Goal: Find specific page/section: Find specific page/section

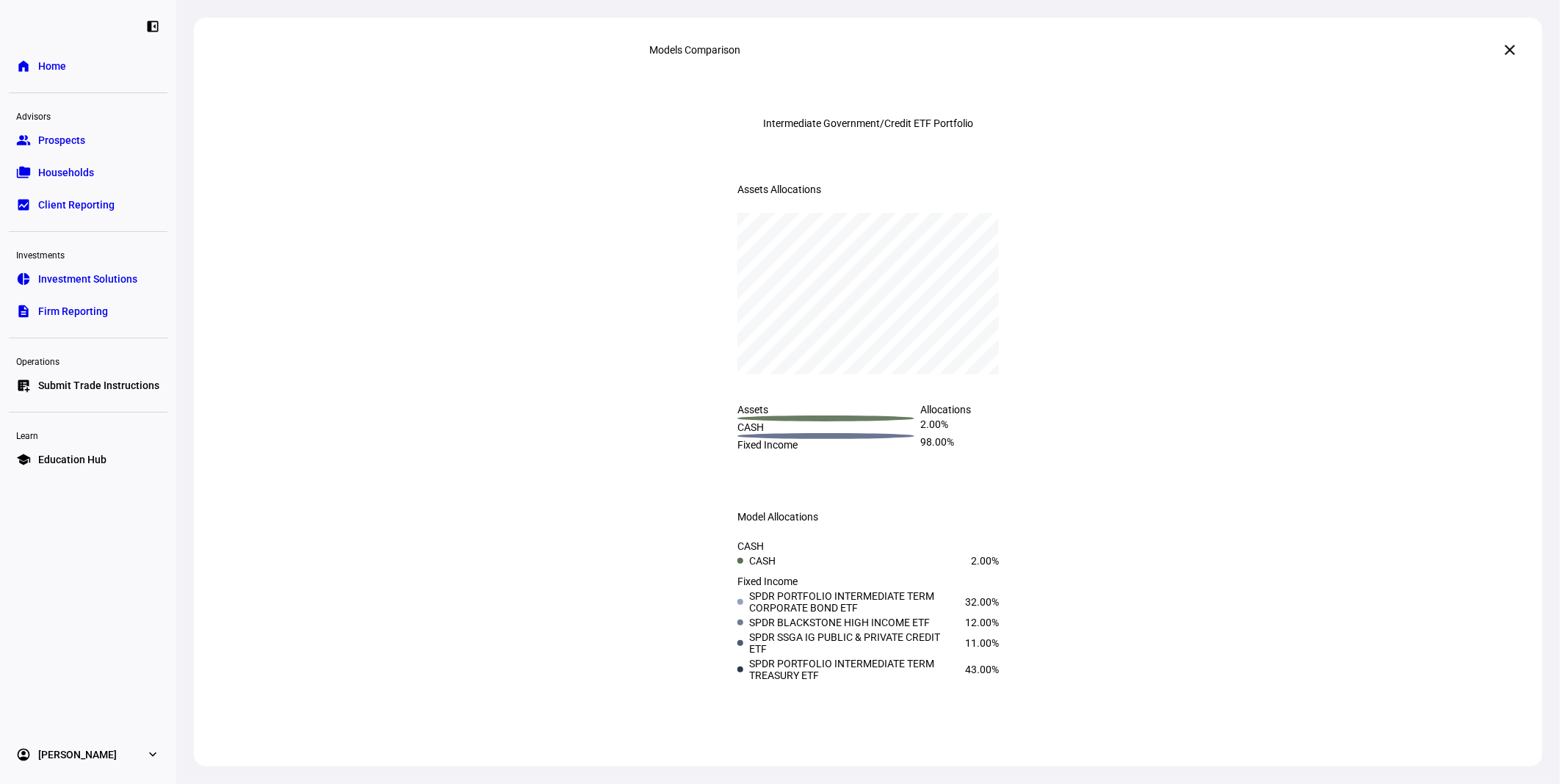
click at [115, 284] on span "Investment Solutions" at bounding box center [88, 279] width 100 height 15
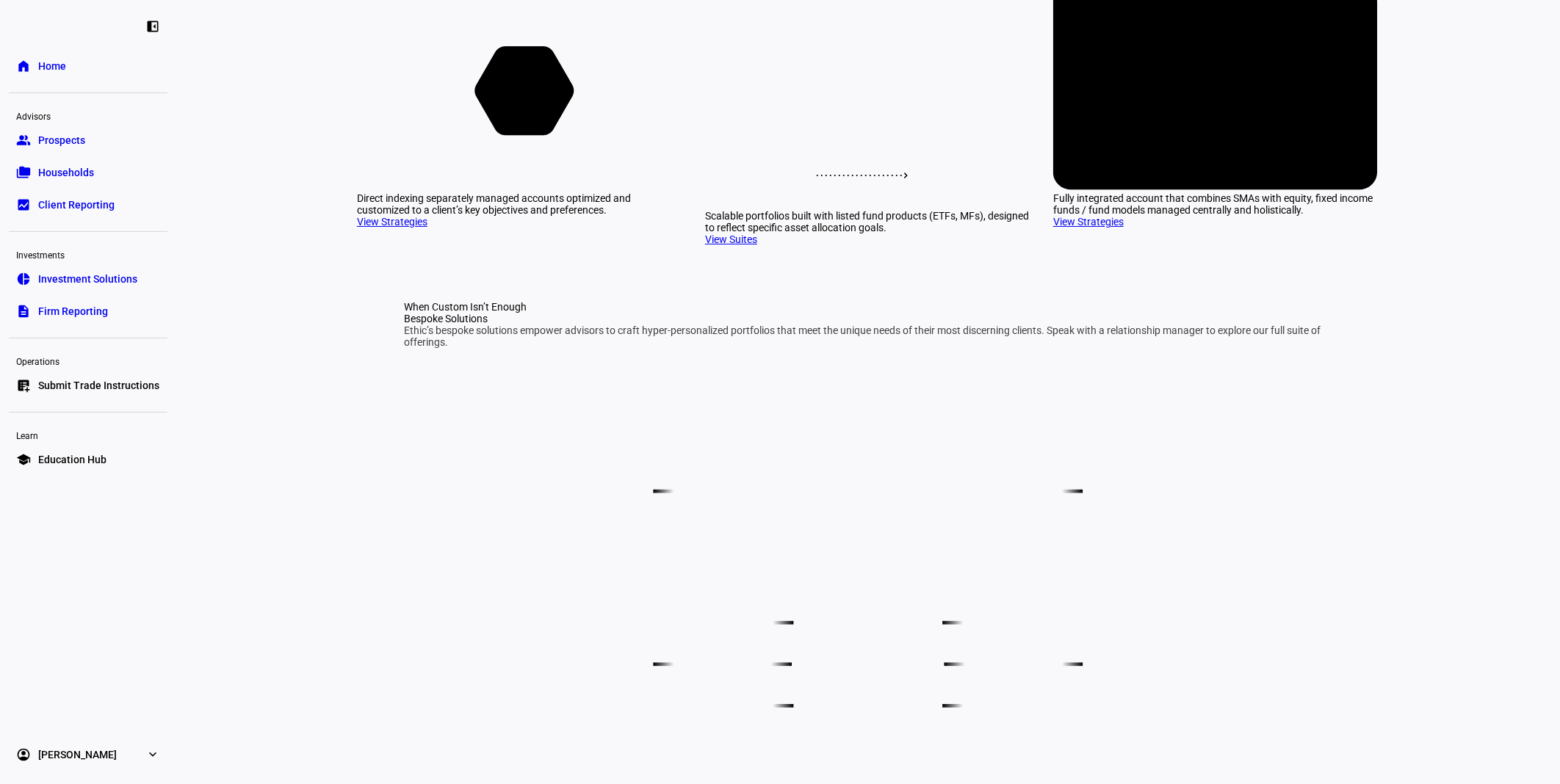
scroll to position [163, 0]
click at [857, 121] on icon at bounding box center [868, 81] width 194 height 81
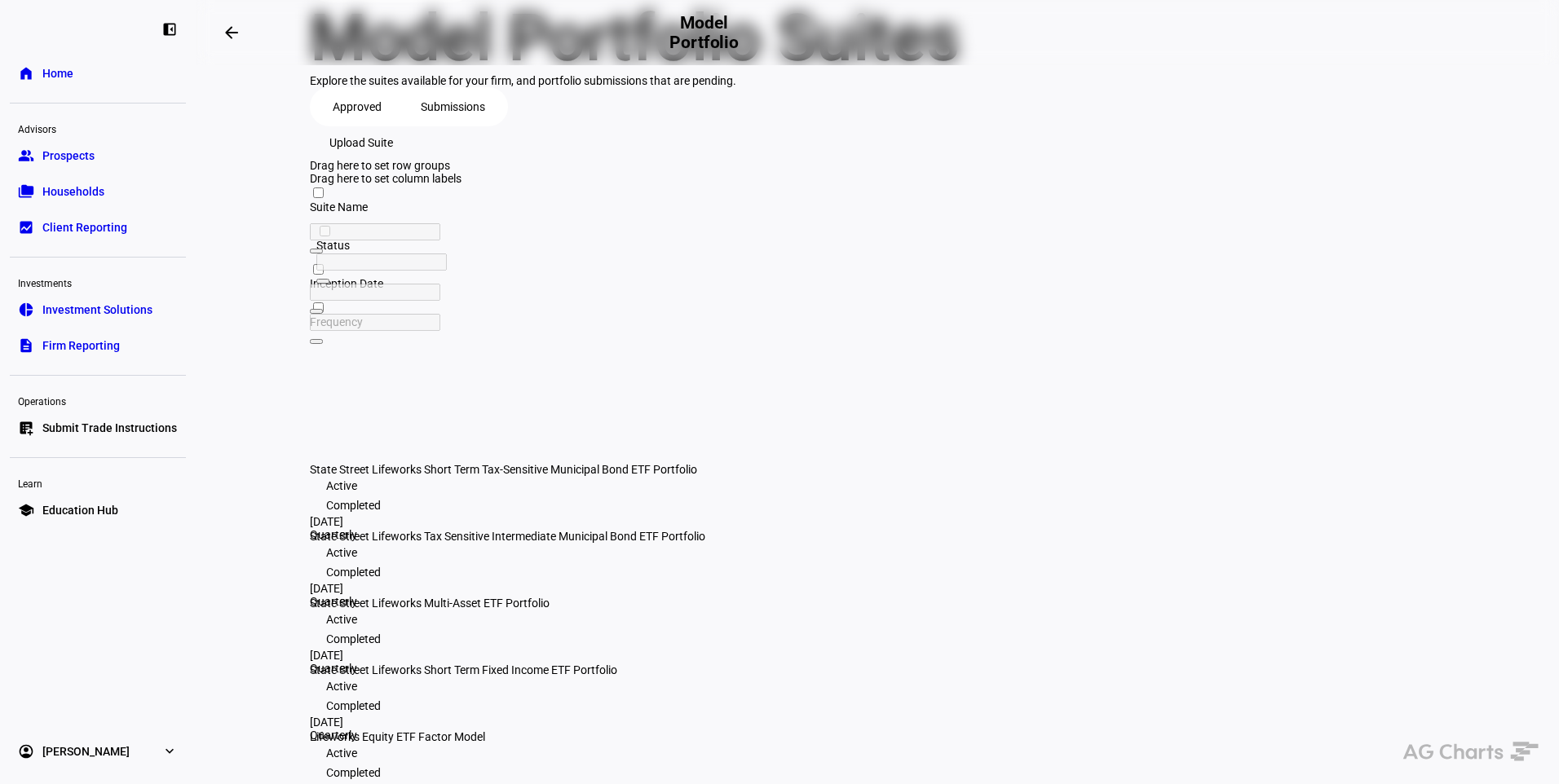
scroll to position [123, 0]
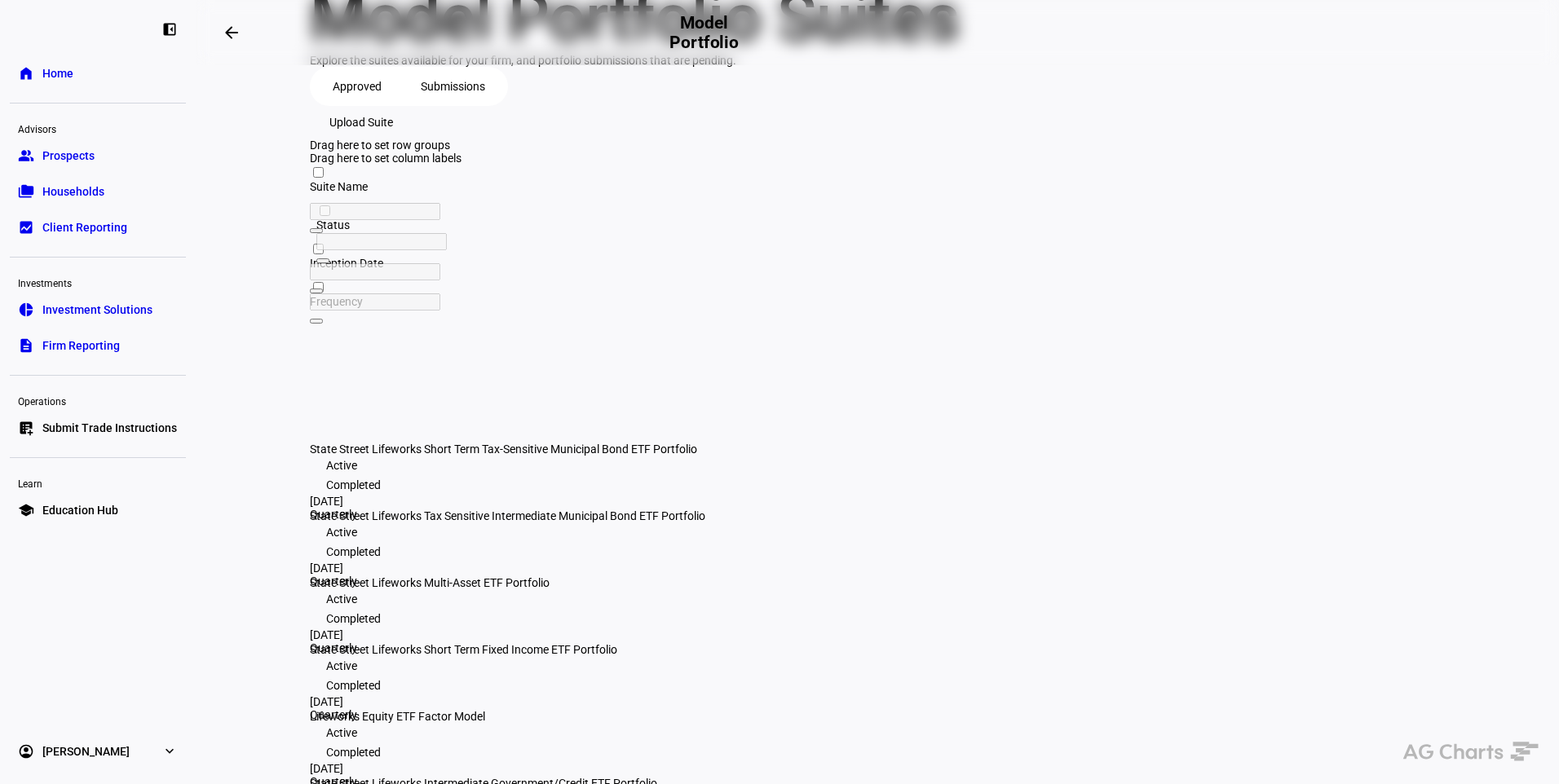
click at [437, 103] on span "Submissions" at bounding box center [453, 87] width 64 height 33
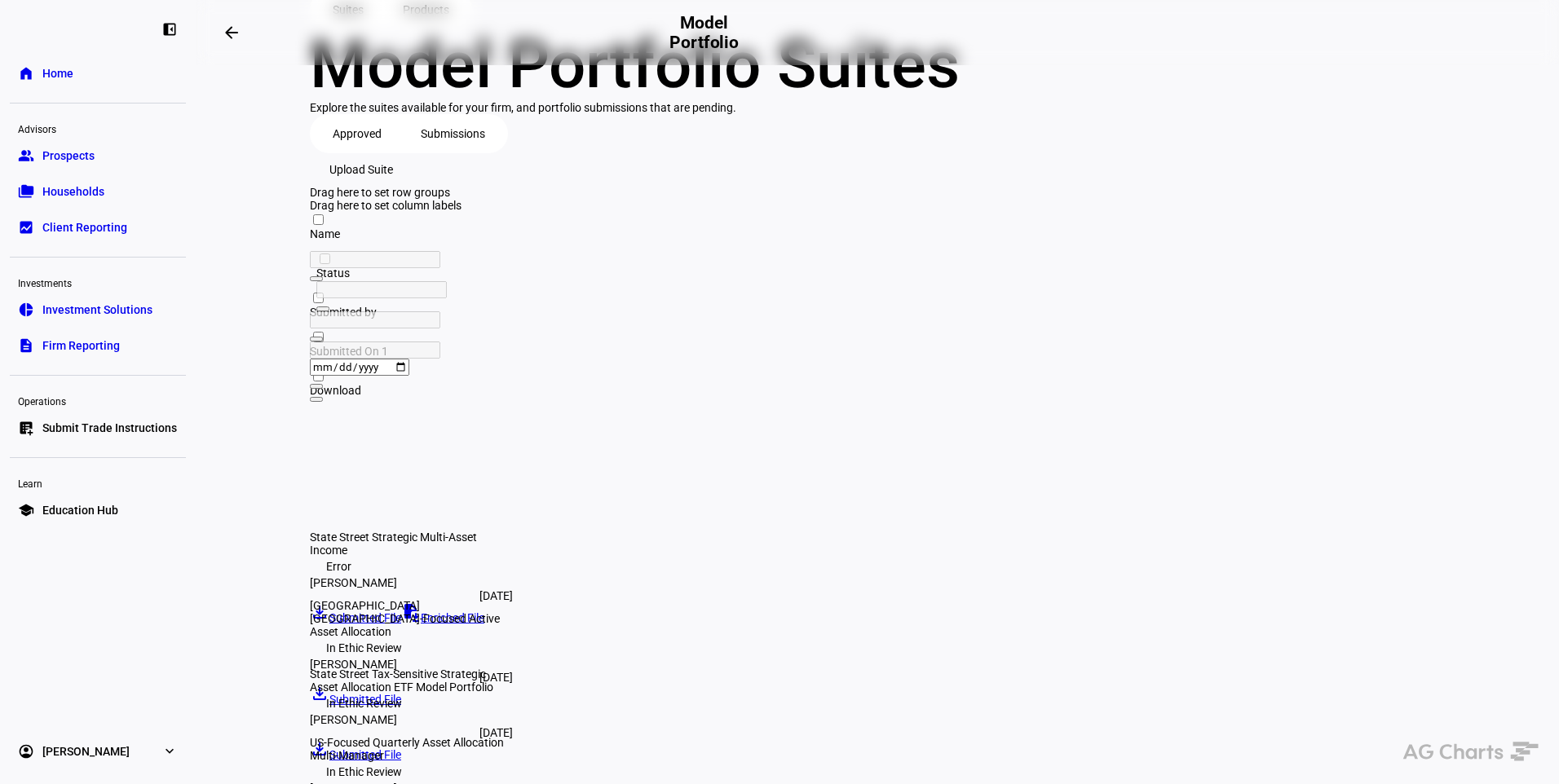
scroll to position [163, 0]
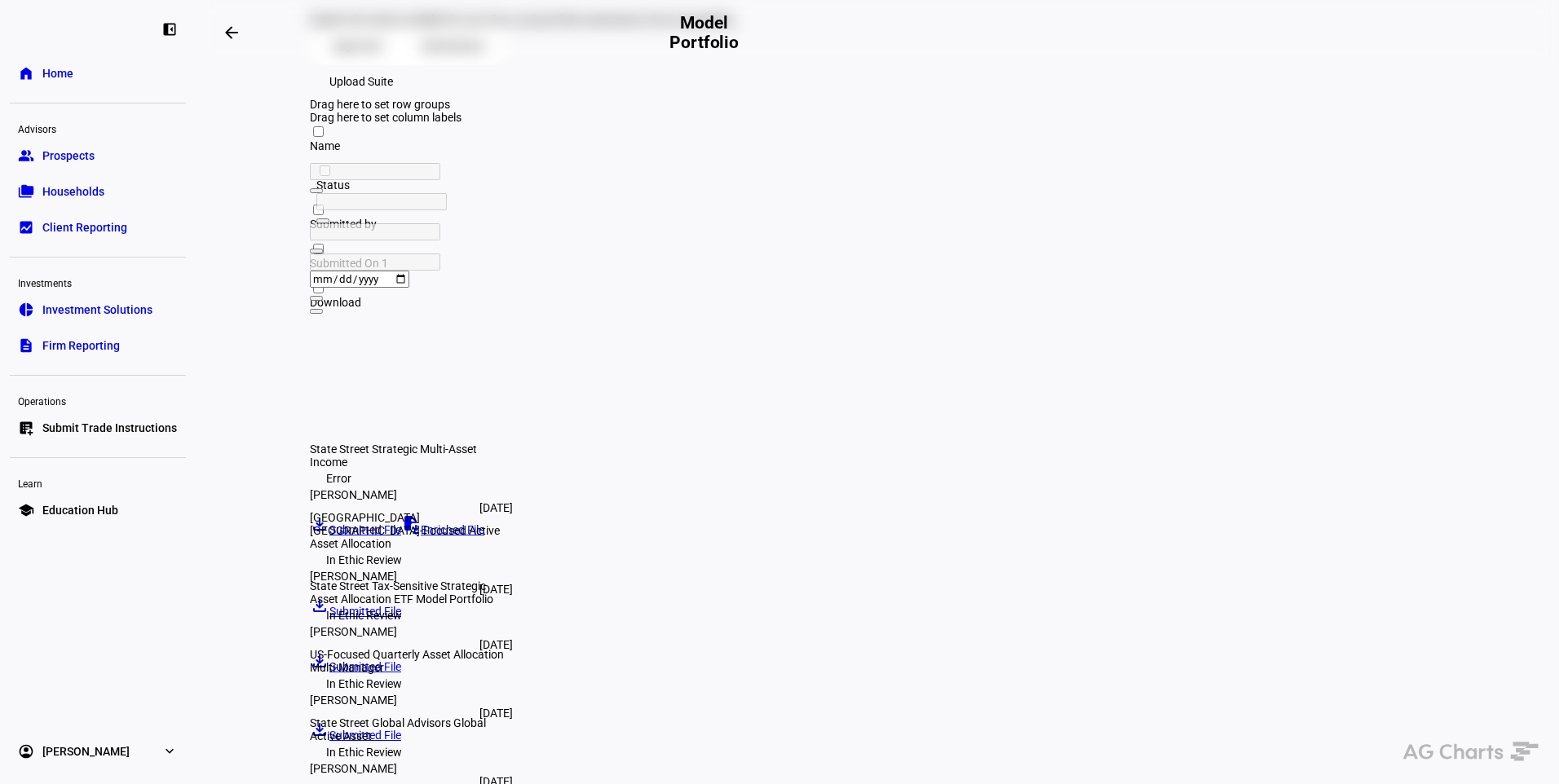
click at [350, 62] on span "Approved" at bounding box center [357, 46] width 49 height 33
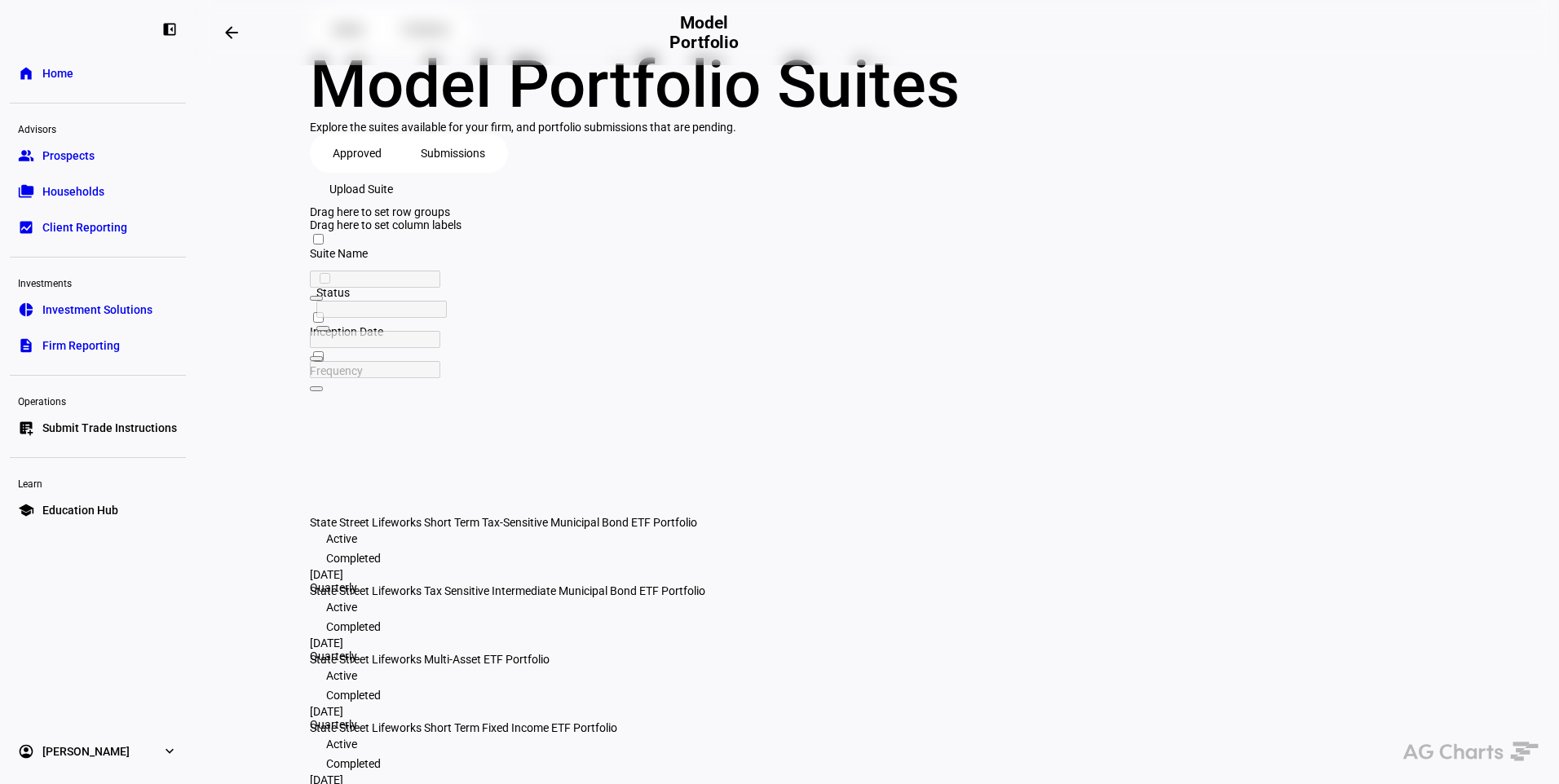
scroll to position [129, 0]
